Goal: Task Accomplishment & Management: Complete application form

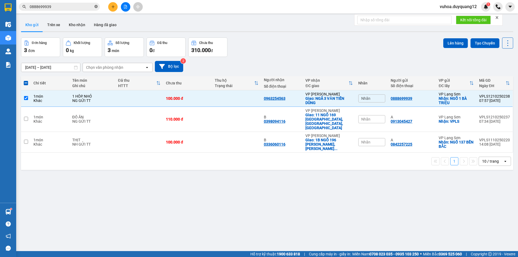
click at [96, 8] on icon "close-circle" at bounding box center [95, 6] width 3 height 3
click at [88, 9] on input "text" at bounding box center [62, 7] width 64 height 6
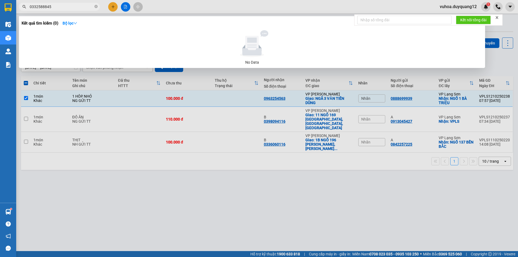
click at [37, 7] on input "0332588845" at bounding box center [62, 7] width 64 height 6
type input "0333588845"
drag, startPoint x: 96, startPoint y: 7, endPoint x: 78, endPoint y: 9, distance: 18.4
click at [96, 8] on icon "close-circle" at bounding box center [95, 6] width 3 height 3
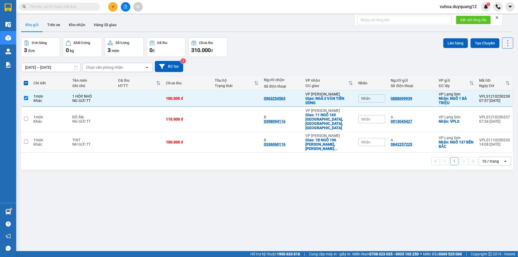
click at [74, 10] on span at bounding box center [59, 7] width 81 height 8
click at [74, 8] on input "text" at bounding box center [62, 7] width 64 height 6
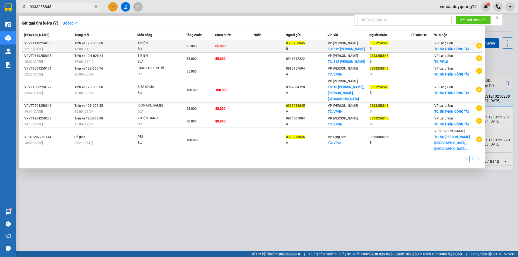
type input "0333258845"
click at [405, 46] on div "0333258845" at bounding box center [389, 43] width 41 height 6
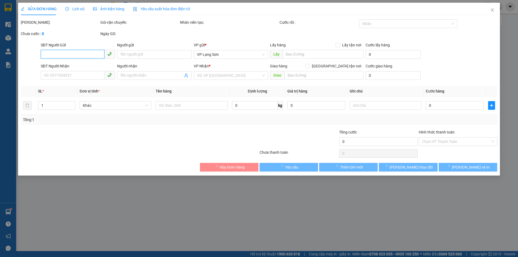
type input "0333258845"
type input "B"
checkbox input "true"
type input "512 MINH KHAI"
type input "0333258845"
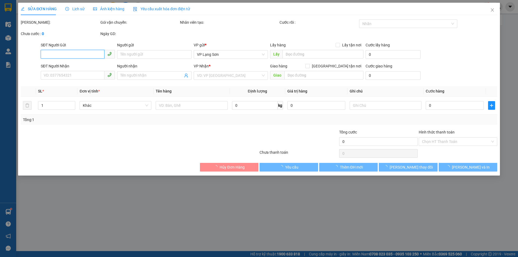
type input "B"
checkbox input "true"
type input "58 THÂN CÔNG TÀI"
type input "65.000"
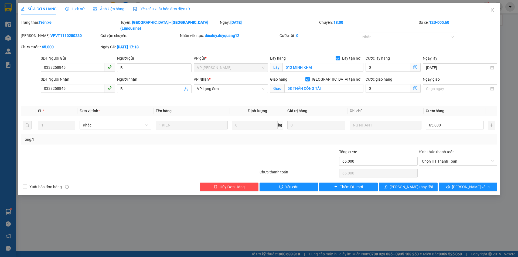
click at [454, 136] on div "Tổng: 1" at bounding box center [259, 139] width 472 height 6
click at [491, 8] on icon "close" at bounding box center [492, 10] width 4 height 4
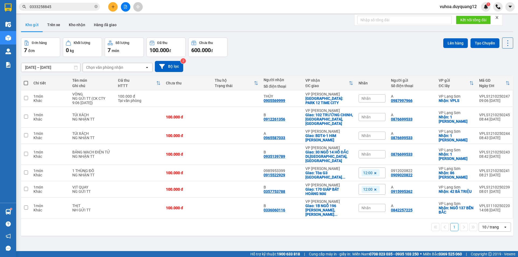
click at [54, 8] on input "0333258845" at bounding box center [62, 7] width 64 height 6
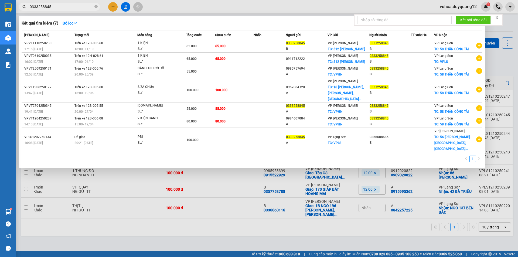
click at [493, 61] on div at bounding box center [259, 128] width 518 height 257
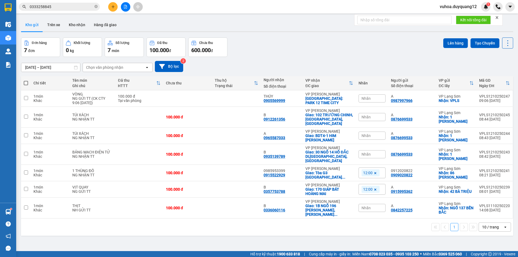
click at [70, 8] on input "0333258845" at bounding box center [62, 7] width 64 height 6
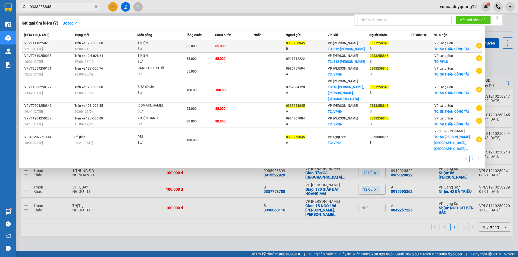
click at [411, 48] on div "B" at bounding box center [389, 49] width 41 height 6
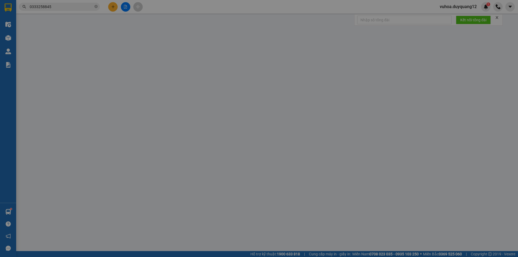
type input "0333258845"
type input "B"
checkbox input "true"
type input "512 MINH KHAI"
type input "0333258845"
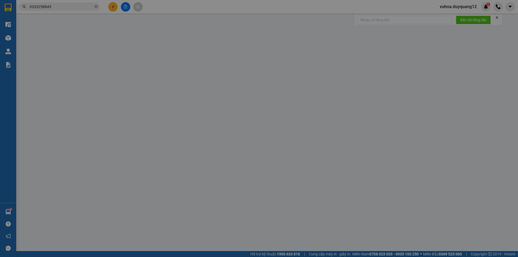
type input "B"
checkbox input "true"
type input "58 THÂN CÔNG TÀI"
type input "65.000"
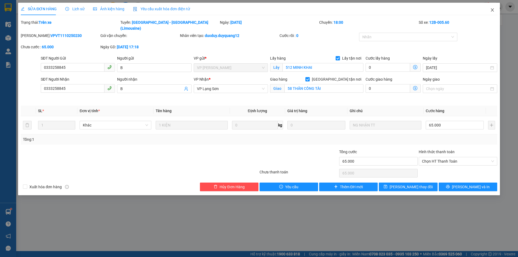
drag, startPoint x: 493, startPoint y: 10, endPoint x: 450, endPoint y: 3, distance: 43.4
click at [482, 9] on div "SỬA ĐƠN HÀNG Lịch sử Ảnh kiện hàng Yêu cầu xuất hóa đơn điện tử Total Paid Fee …" at bounding box center [258, 99] width 481 height 192
click at [306, 155] on div at bounding box center [299, 158] width 80 height 19
click at [490, 12] on icon "close" at bounding box center [492, 10] width 4 height 4
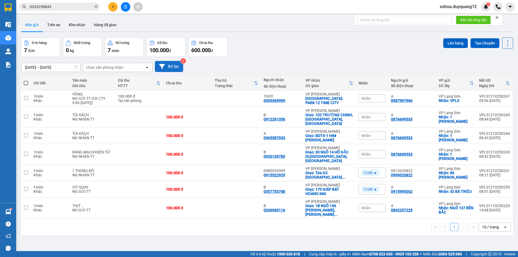
click at [168, 67] on button "Bộ lọc" at bounding box center [169, 66] width 28 height 11
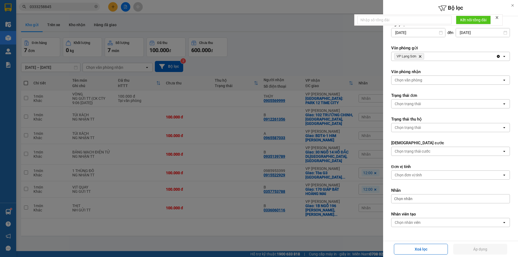
click at [456, 57] on div "VP Lạng Sơn Delete" at bounding box center [443, 56] width 105 height 9
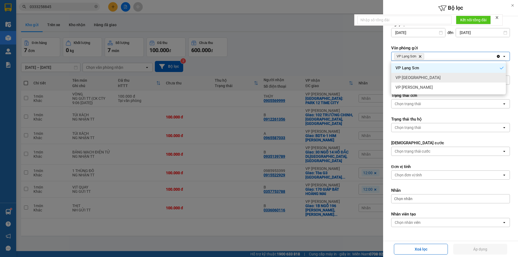
click at [442, 75] on div "VP [GEOGRAPHIC_DATA]" at bounding box center [448, 78] width 115 height 10
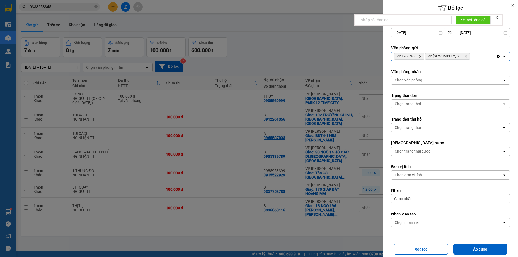
click at [468, 59] on div "VP Lạng Sơn Delete VP [GEOGRAPHIC_DATA] Delete" at bounding box center [443, 56] width 105 height 9
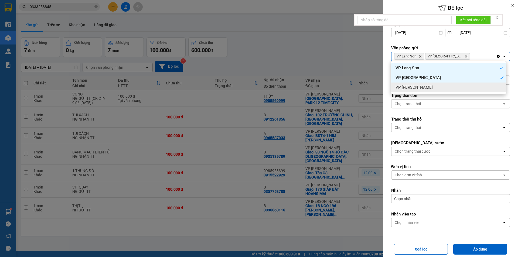
click at [467, 92] on ul "VP Lạng Sơn VP [GEOGRAPHIC_DATA] VP [PERSON_NAME]" at bounding box center [448, 77] width 115 height 33
click at [422, 85] on div "VP [PERSON_NAME]" at bounding box center [448, 87] width 115 height 10
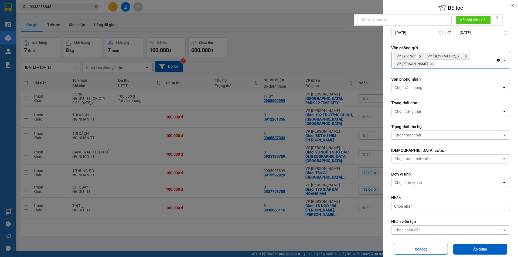
click at [409, 83] on div "Chọn văn phòng" at bounding box center [446, 87] width 111 height 9
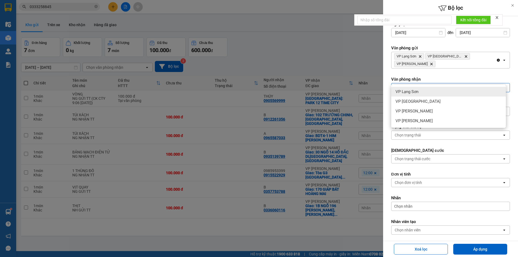
click at [410, 92] on span "VP Lạng Sơn" at bounding box center [406, 91] width 23 height 5
click at [440, 83] on div "VP Lạng Sơn Delete" at bounding box center [443, 87] width 105 height 9
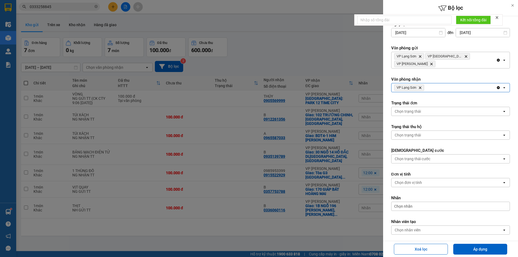
click at [440, 83] on div "VP Lạng Sơn Delete" at bounding box center [443, 87] width 105 height 9
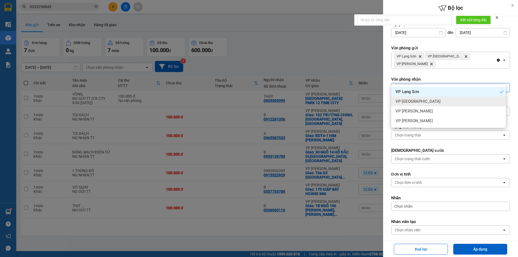
click at [440, 101] on div "VP [GEOGRAPHIC_DATA]" at bounding box center [448, 101] width 115 height 10
click at [464, 83] on div "VP Lạng Sơn Delete VP [GEOGRAPHIC_DATA] Delete" at bounding box center [443, 87] width 105 height 9
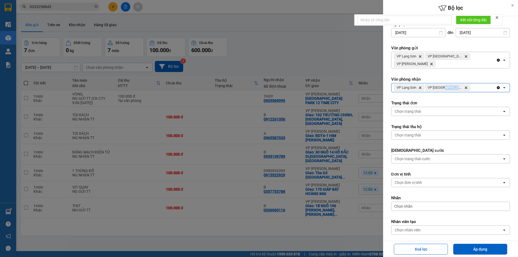
click at [464, 83] on div "VP Lạng Sơn Delete VP [GEOGRAPHIC_DATA] Delete" at bounding box center [443, 87] width 105 height 9
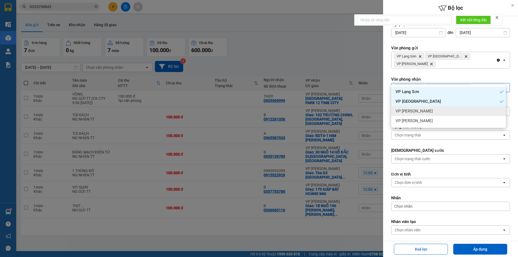
click at [468, 110] on div "VP [PERSON_NAME]" at bounding box center [448, 111] width 115 height 10
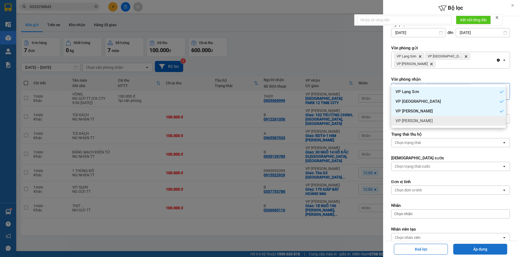
click at [489, 248] on button "Áp dụng" at bounding box center [480, 249] width 54 height 11
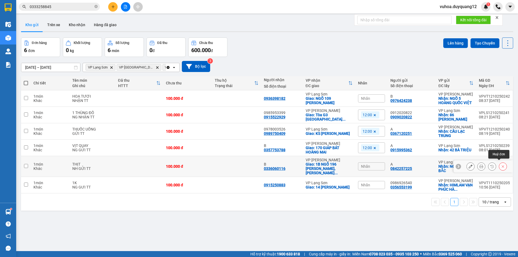
click at [501, 165] on icon at bounding box center [503, 166] width 4 height 4
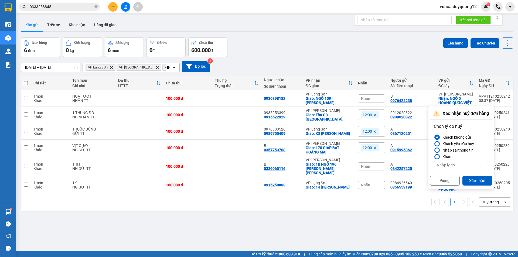
click at [454, 219] on div "ver 1.8.146 Kho gửi Trên xe Kho nhận Hàng đã giao Đơn hàng 6 đơn Khối lượng 0 k…" at bounding box center [267, 144] width 496 height 257
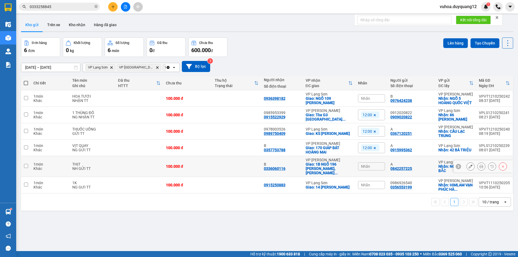
click at [501, 164] on icon at bounding box center [503, 166] width 4 height 4
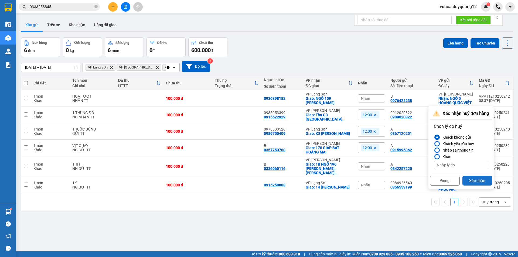
click at [477, 181] on button "Xác nhận" at bounding box center [477, 181] width 30 height 10
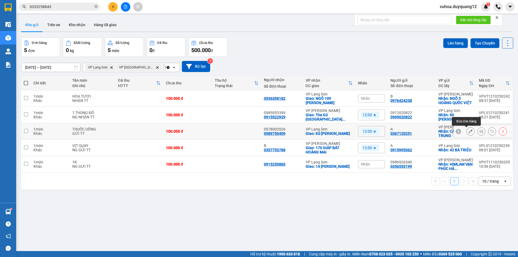
click at [470, 133] on div at bounding box center [470, 131] width 8 height 8
click at [468, 131] on icon at bounding box center [470, 131] width 4 height 4
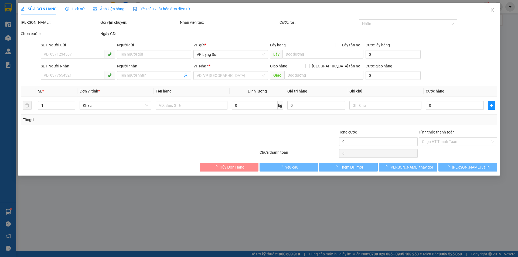
type input "0367120251"
type input "A"
checkbox input "true"
type input "CẦU LẠC TRUNG"
type input "0989750409"
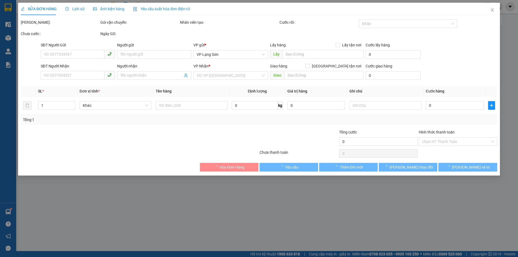
type input "0978003526"
checkbox input "true"
type input "KS [PERSON_NAME]"
type input "100.000"
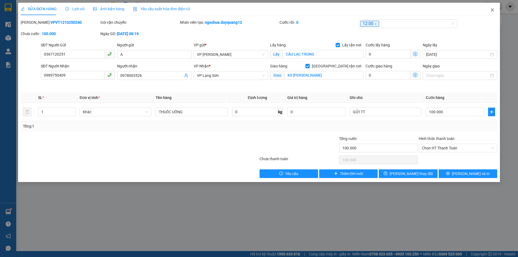
click at [496, 9] on span "Close" at bounding box center [491, 10] width 15 height 15
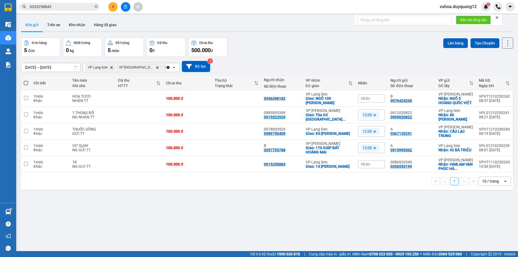
click at [95, 7] on icon "close-circle" at bounding box center [95, 6] width 3 height 3
paste input "0976889888"
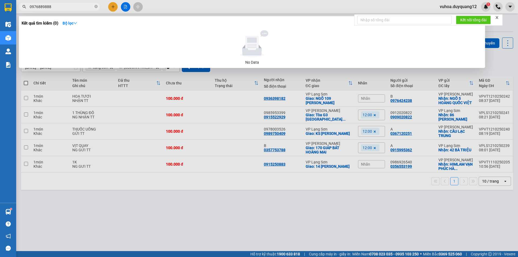
type input "0976889888"
click at [113, 6] on div at bounding box center [259, 128] width 518 height 257
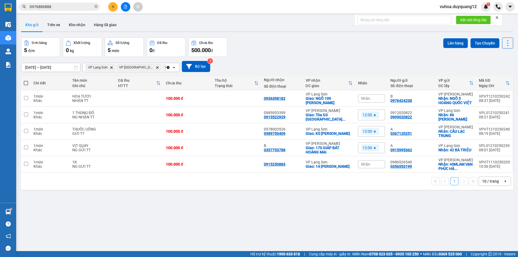
click at [116, 8] on button at bounding box center [112, 6] width 9 height 9
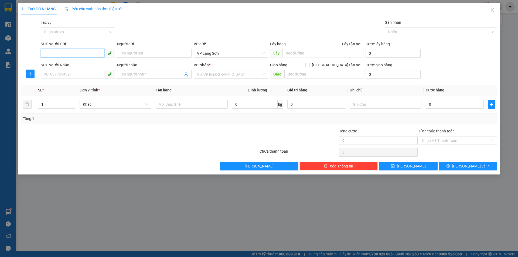
click at [81, 53] on input "SĐT Người Gửi" at bounding box center [73, 53] width 64 height 9
paste input "0976889888"
type input "0976889888"
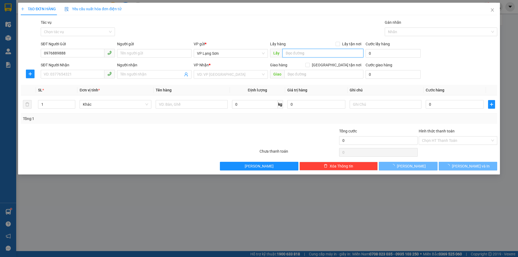
click at [327, 54] on input "text" at bounding box center [322, 53] width 81 height 9
click at [321, 52] on input "30 LÝ THƯỜNG" at bounding box center [322, 53] width 81 height 9
type input "30 LÝ [PERSON_NAME]"
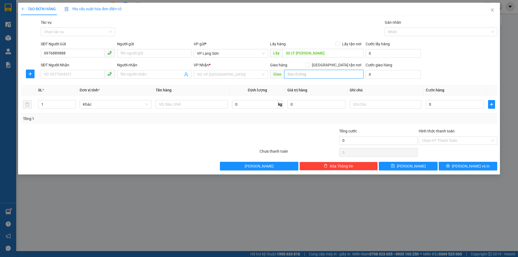
click at [308, 76] on input "text" at bounding box center [323, 74] width 79 height 9
type input "BV [PERSON_NAME]"
click at [81, 77] on input "SĐT Người Nhận" at bounding box center [73, 74] width 64 height 9
click at [338, 44] on input "Lấy tận nơi" at bounding box center [337, 44] width 4 height 4
checkbox input "true"
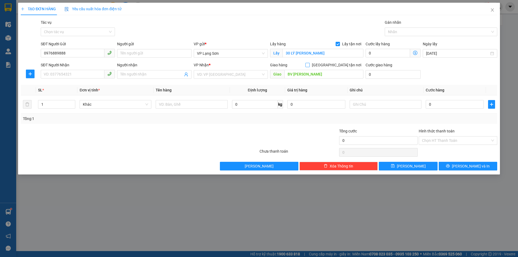
drag, startPoint x: 337, startPoint y: 65, endPoint x: 278, endPoint y: 75, distance: 59.3
click at [309, 65] on input "[GEOGRAPHIC_DATA] tận nơi" at bounding box center [307, 65] width 4 height 4
checkbox input "true"
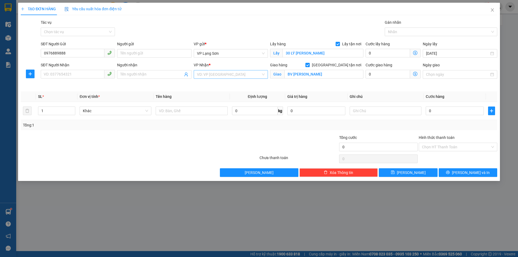
click at [211, 76] on input "search" at bounding box center [229, 74] width 64 height 8
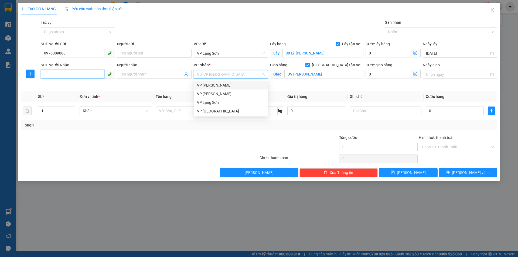
click at [54, 70] on input "SĐT Người Nhận" at bounding box center [73, 74] width 64 height 9
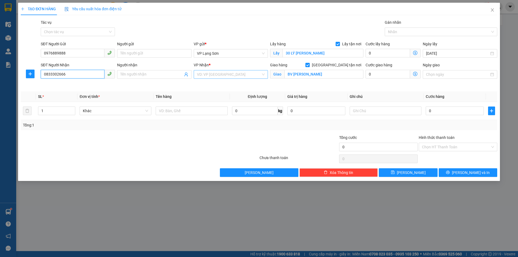
click at [231, 70] on div "VD: VP [GEOGRAPHIC_DATA]" at bounding box center [231, 74] width 74 height 9
type input "0833302666"
type input "1"
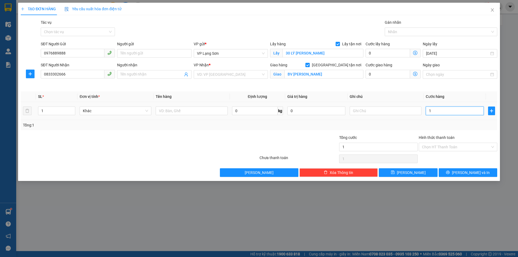
type input "10"
type input "100"
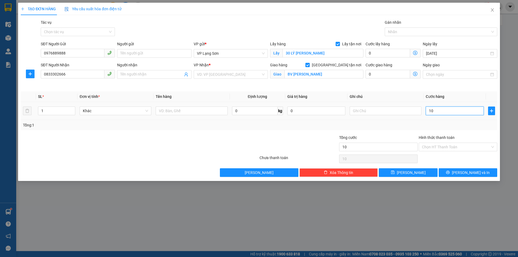
type input "100"
type input "100.000"
drag, startPoint x: 401, startPoint y: 94, endPoint x: 392, endPoint y: 101, distance: 10.7
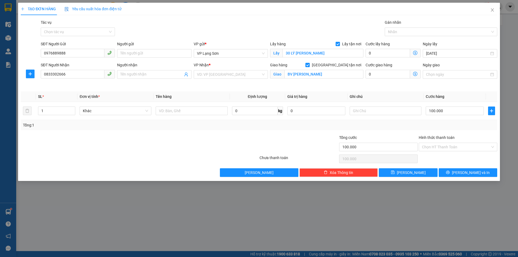
click at [400, 94] on th "Ghi chú" at bounding box center [385, 96] width 76 height 11
click at [382, 112] on input "text" at bounding box center [385, 110] width 72 height 9
click at [432, 112] on input "100.000" at bounding box center [454, 110] width 58 height 9
type input "1"
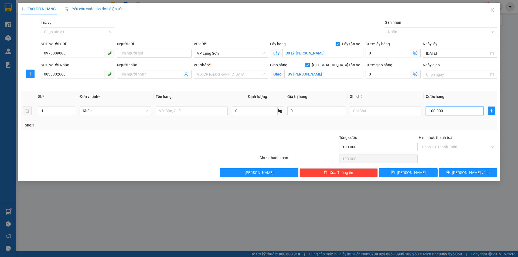
type input "1"
type input "15"
type input "150"
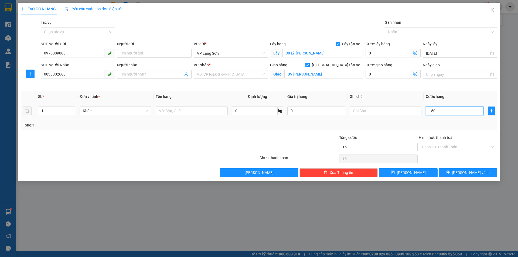
type input "150"
click at [404, 96] on th "Ghi chú" at bounding box center [385, 96] width 76 height 11
type input "150.000"
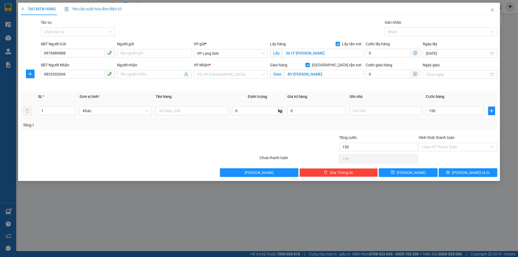
type input "150.000"
click at [381, 110] on input "text" at bounding box center [385, 110] width 72 height 9
type input "NG GỬI TT"
click at [197, 111] on input "text" at bounding box center [192, 110] width 72 height 9
click at [215, 74] on input "search" at bounding box center [229, 74] width 64 height 8
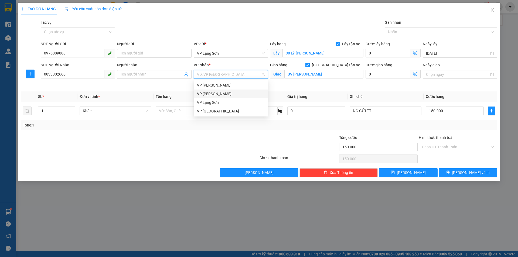
click at [212, 94] on div "VP [PERSON_NAME]" at bounding box center [231, 94] width 68 height 6
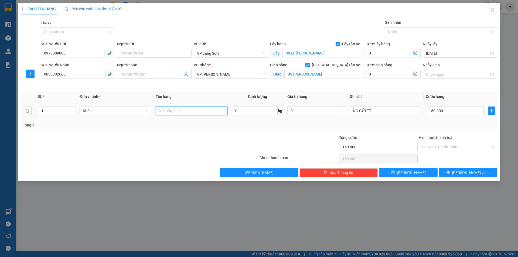
click at [173, 113] on input "text" at bounding box center [192, 110] width 72 height 9
click at [199, 112] on input "text" at bounding box center [192, 110] width 72 height 9
type input "2 THÙNG"
click at [451, 111] on input "150.000" at bounding box center [454, 110] width 58 height 9
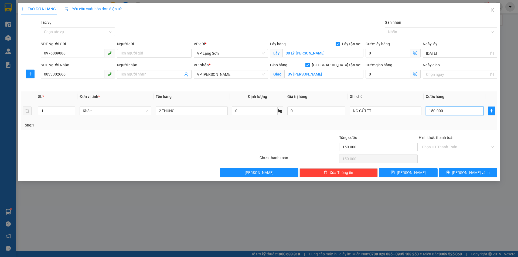
type input "1"
type input "16"
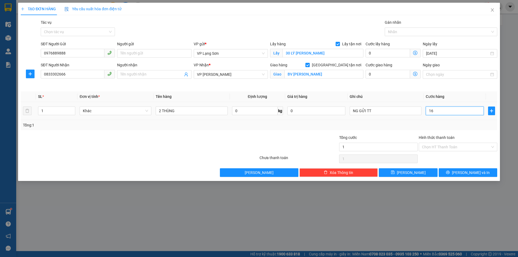
type input "16"
type input "165"
type input "165.000"
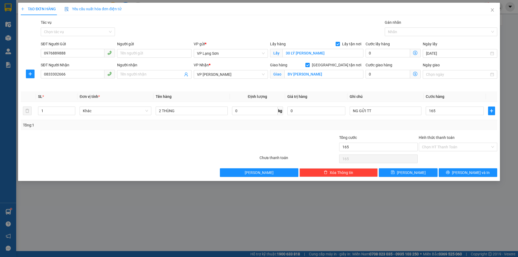
type input "165.000"
click at [406, 100] on th "Ghi chú" at bounding box center [385, 96] width 76 height 11
drag, startPoint x: 400, startPoint y: 172, endPoint x: 460, endPoint y: 152, distance: 63.3
click at [401, 172] on button "[PERSON_NAME]" at bounding box center [407, 172] width 58 height 9
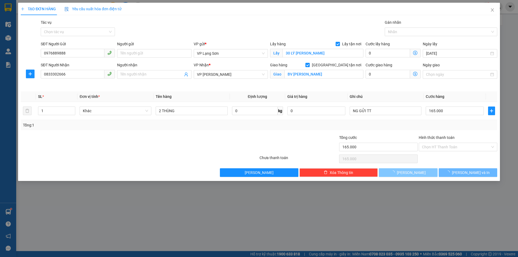
checkbox input "false"
type input "0"
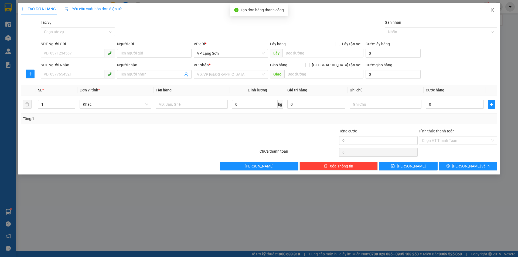
click at [493, 10] on icon "close" at bounding box center [492, 10] width 4 height 4
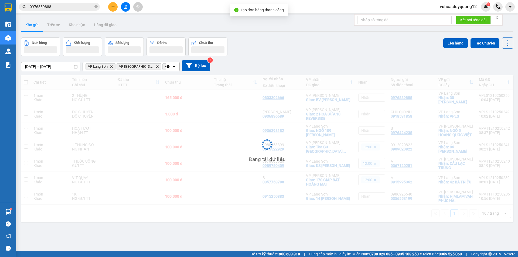
click at [423, 58] on div "[DATE] – [DATE] Press the down arrow key to interact with the calendar and sele…" at bounding box center [267, 65] width 492 height 19
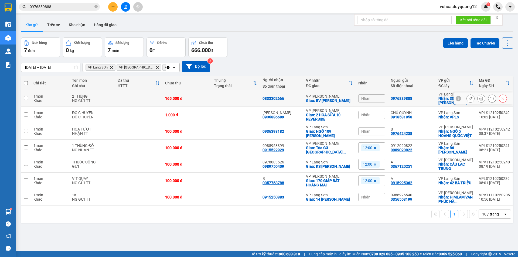
click at [453, 98] on div at bounding box center [482, 98] width 59 height 12
drag, startPoint x: 453, startPoint y: 98, endPoint x: 400, endPoint y: 99, distance: 52.6
click at [456, 98] on icon at bounding box center [458, 98] width 4 height 4
drag, startPoint x: 387, startPoint y: 99, endPoint x: 442, endPoint y: 98, distance: 55.3
click at [466, 103] on tr "1 món Khác 2 THÙNG NG GỬI TT 165.000 đ 0833302666 VP [PERSON_NAME]: BV HỒNG NGỌ…" at bounding box center [267, 98] width 492 height 16
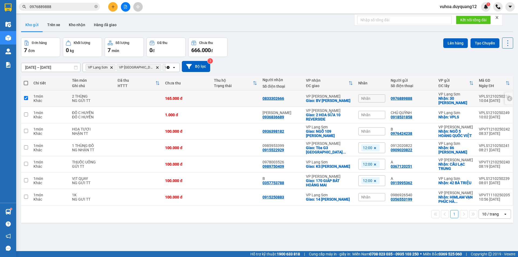
checkbox input "true"
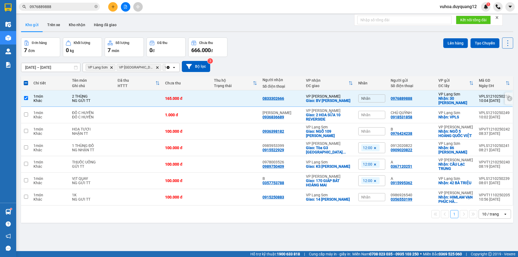
copy tr "0976889888 VP Lạng Sơn Nhận: 30 [PERSON_NAME]"
click at [95, 8] on icon "close-circle" at bounding box center [95, 6] width 3 height 3
paste input "0904388338"
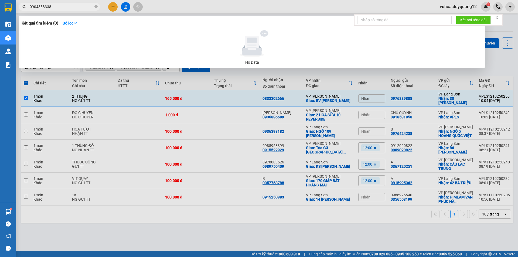
type input "0904388338"
click at [112, 6] on div at bounding box center [259, 128] width 518 height 257
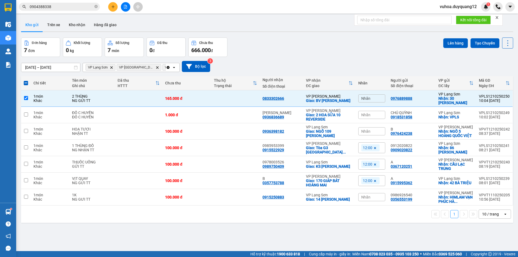
click at [108, 6] on div at bounding box center [125, 6] width 40 height 9
click at [109, 7] on button at bounding box center [112, 6] width 9 height 9
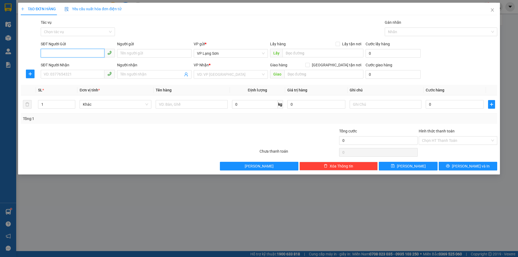
paste input "0904388338"
click at [250, 54] on span "VP Lạng Sơn" at bounding box center [231, 53] width 68 height 8
type input "0904388338"
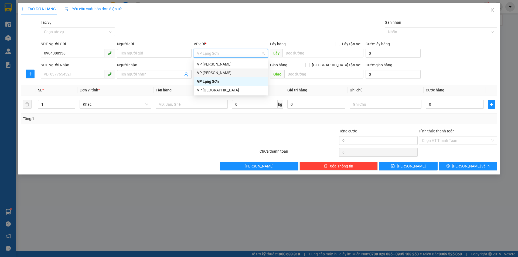
click at [222, 72] on div "VP [PERSON_NAME]" at bounding box center [231, 73] width 68 height 6
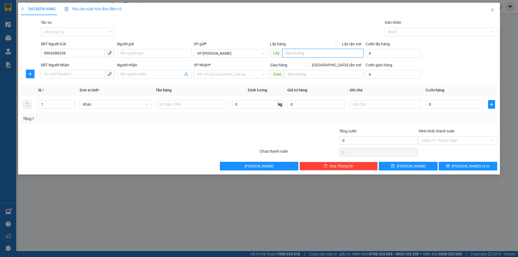
click at [317, 54] on input "text" at bounding box center [322, 53] width 81 height 9
click at [319, 54] on input "G1 SHUNSHINE GADEN [PERSON_NAME]" at bounding box center [322, 53] width 81 height 9
type input "G1 SHUNSHINE GARDEN [PERSON_NAME]"
click at [339, 43] on input "Lấy tận nơi" at bounding box center [337, 44] width 4 height 4
checkbox input "true"
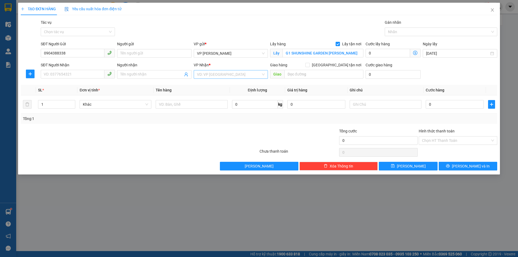
click at [216, 77] on input "search" at bounding box center [229, 74] width 64 height 8
click at [203, 104] on div "VP Lạng Sơn" at bounding box center [231, 102] width 68 height 6
click at [297, 73] on input "text" at bounding box center [323, 74] width 79 height 9
type input "74 [PERSON_NAME]"
drag, startPoint x: 337, startPoint y: 64, endPoint x: 282, endPoint y: 71, distance: 55.3
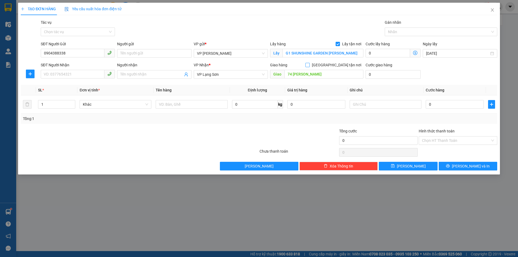
click at [327, 65] on div "Giao hàng [GEOGRAPHIC_DATA] tận nơi" at bounding box center [316, 65] width 93 height 6
click at [73, 75] on input "SĐT Người Nhận" at bounding box center [73, 74] width 64 height 9
type input "0982994888"
click at [59, 82] on div "0982994888 - B" at bounding box center [78, 85] width 68 height 6
type input "B"
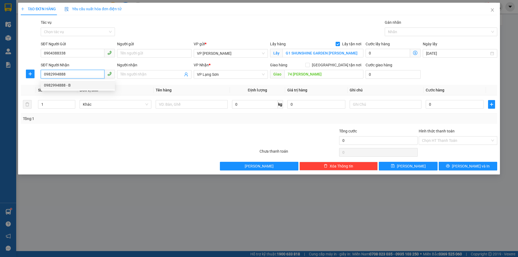
checkbox input "true"
type input "74 [PERSON_NAME]"
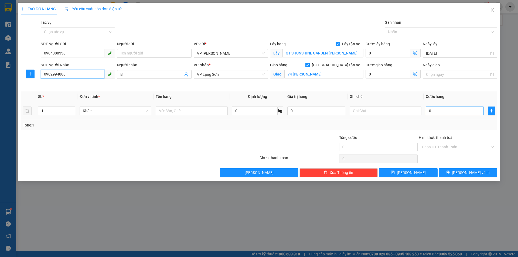
type input "0982994888"
drag, startPoint x: 448, startPoint y: 112, endPoint x: 443, endPoint y: 107, distance: 7.1
click at [448, 112] on input "0" at bounding box center [454, 110] width 58 height 9
type input "1"
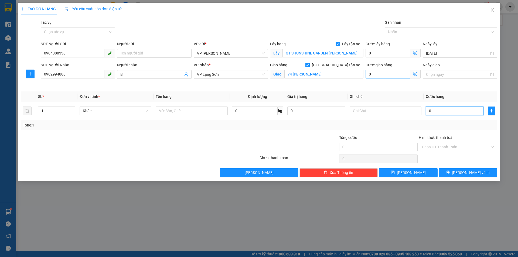
type input "1"
type input "10"
type input "100"
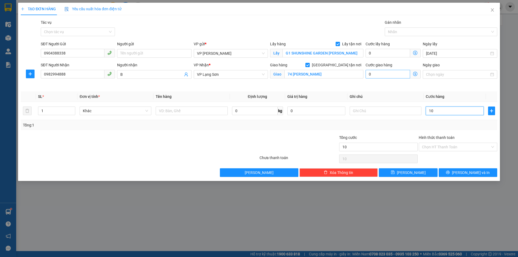
type input "100"
type input "100.000"
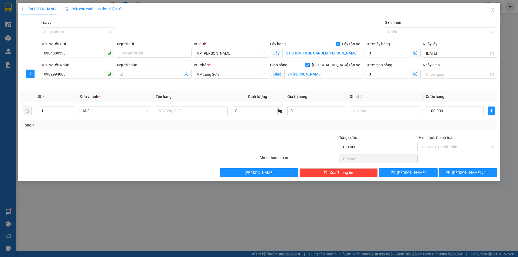
click at [387, 135] on div "Tổng cước" at bounding box center [378, 139] width 78 height 8
click at [383, 114] on input "text" at bounding box center [385, 110] width 72 height 9
click at [213, 113] on input "text" at bounding box center [192, 110] width 72 height 9
type input "G"
drag, startPoint x: 167, startPoint y: 111, endPoint x: 161, endPoint y: 111, distance: 5.7
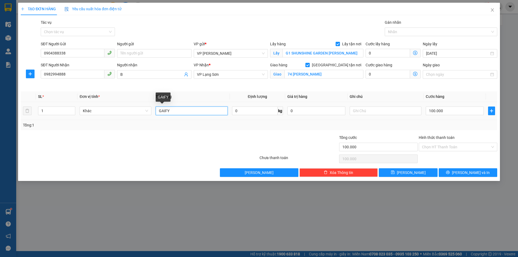
click at [161, 111] on input "GAIFY" at bounding box center [192, 110] width 72 height 9
type input "GIAY"
click at [369, 109] on input "text" at bounding box center [385, 110] width 72 height 9
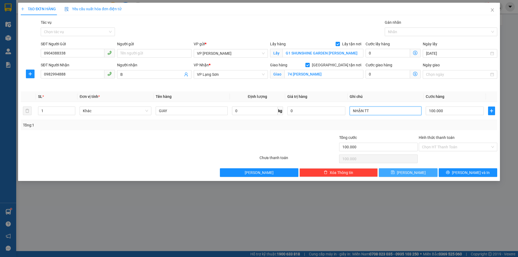
type input "NHẬN TT"
click at [408, 171] on span "[PERSON_NAME]" at bounding box center [411, 173] width 29 height 6
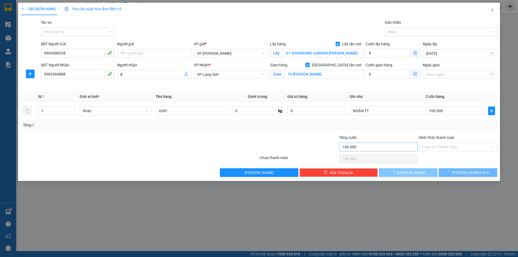
checkbox input "false"
type input "0"
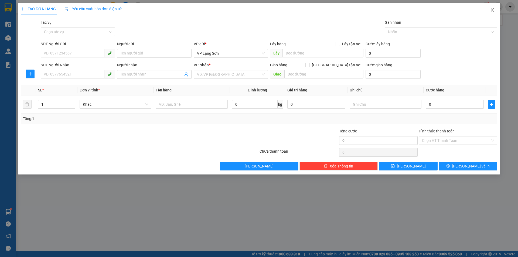
click at [490, 11] on icon "close" at bounding box center [492, 10] width 4 height 4
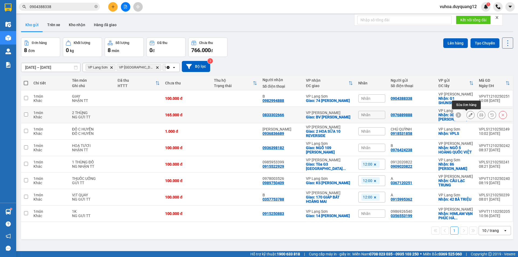
click at [466, 114] on button at bounding box center [470, 114] width 8 height 9
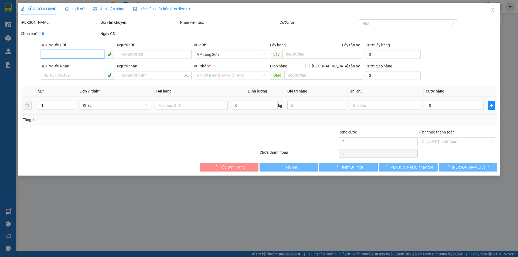
type input "0976889888"
checkbox input "true"
type input "30 LÝ [PERSON_NAME]"
type input "0833302666"
checkbox input "true"
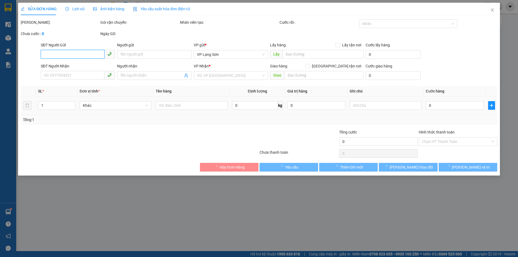
type input "BV [PERSON_NAME]"
type input "165.000"
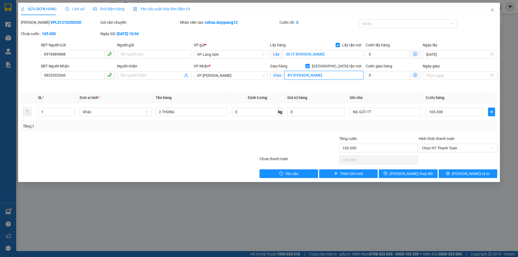
click at [287, 74] on input "BV [PERSON_NAME]" at bounding box center [323, 75] width 79 height 9
type input "([PERSON_NAME] RA GỌI TRC )BV HỒNG NGỌC CHÂU VĂN LIÊM"
click at [418, 173] on span "[PERSON_NAME] thay đổi" at bounding box center [410, 174] width 43 height 6
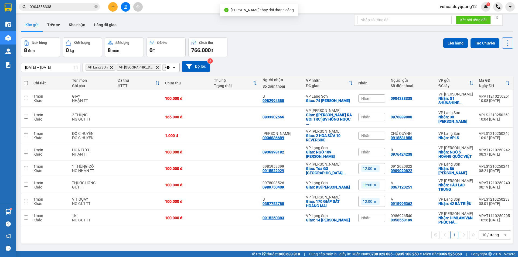
click at [380, 68] on div "[DATE] – [DATE] Press the down arrow key to interact with the calendar and sele…" at bounding box center [267, 66] width 492 height 11
click at [378, 116] on div "Nhãn" at bounding box center [371, 117] width 27 height 8
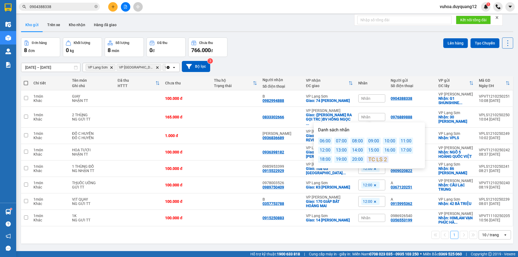
click at [403, 141] on div "11:00" at bounding box center [406, 140] width 14 height 7
click at [413, 243] on div "ver 1.8.146 Kho gửi Trên xe Kho nhận Hàng đã giao Đơn hàng 8 đơn Khối lượng 0 k…" at bounding box center [267, 144] width 496 height 257
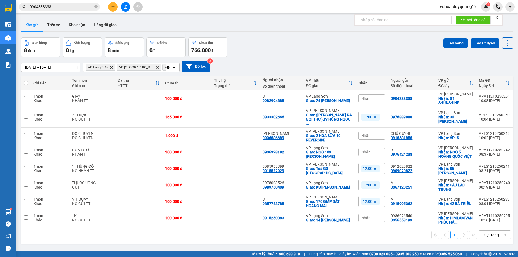
click at [483, 232] on div "10 / trang" at bounding box center [490, 234] width 17 height 5
click at [484, 218] on span "100 / trang" at bounding box center [487, 218] width 19 height 5
click at [59, 8] on input "0904388338" at bounding box center [62, 7] width 64 height 6
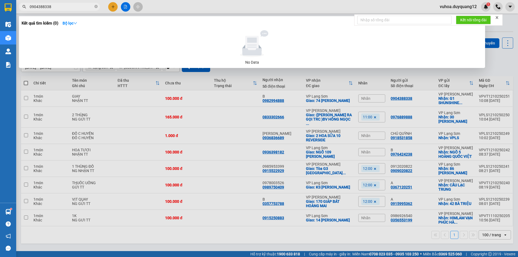
click at [163, 6] on div at bounding box center [259, 128] width 518 height 257
click at [76, 8] on input "0904388338" at bounding box center [62, 7] width 64 height 6
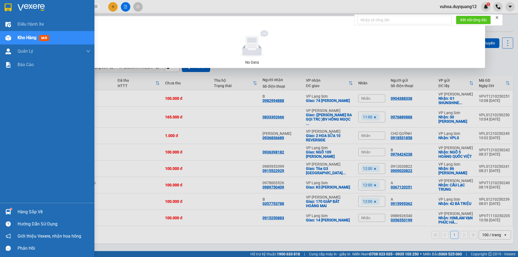
drag, startPoint x: 76, startPoint y: 8, endPoint x: 0, endPoint y: 6, distance: 76.3
click at [0, 10] on section "Kết quả tìm kiếm ( 0 ) Bộ lọc No Data 0904388338 vuhoa.duyquang12 1 Điều hành x…" at bounding box center [259, 128] width 518 height 257
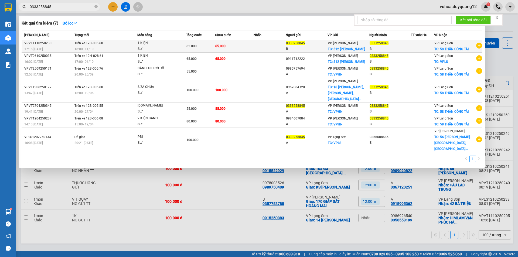
type input "0333258845"
click at [262, 45] on td at bounding box center [269, 46] width 32 height 13
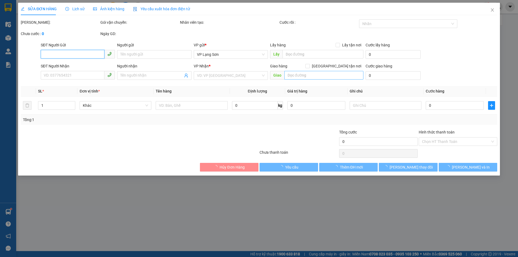
type input "0333258845"
type input "B"
checkbox input "true"
type input "512 MINH KHAI"
type input "0333258845"
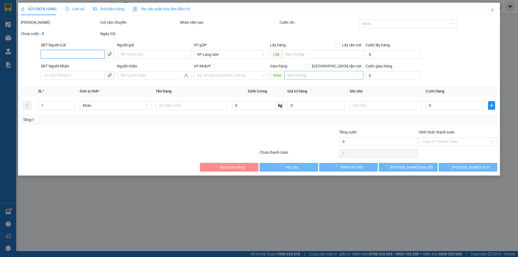
type input "B"
checkbox input "true"
type input "58 THÂN CÔNG TÀI"
type input "65.000"
